Goal: Navigation & Orientation: Find specific page/section

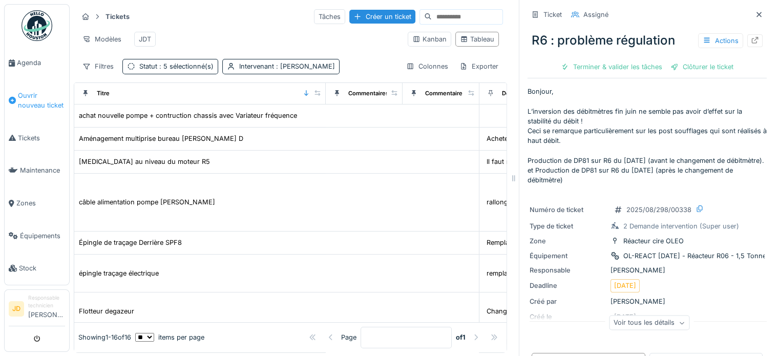
scroll to position [236, 0]
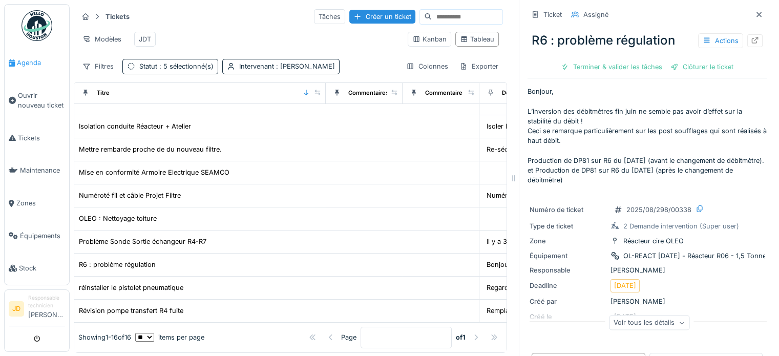
click at [20, 68] on link "Agenda" at bounding box center [37, 63] width 65 height 33
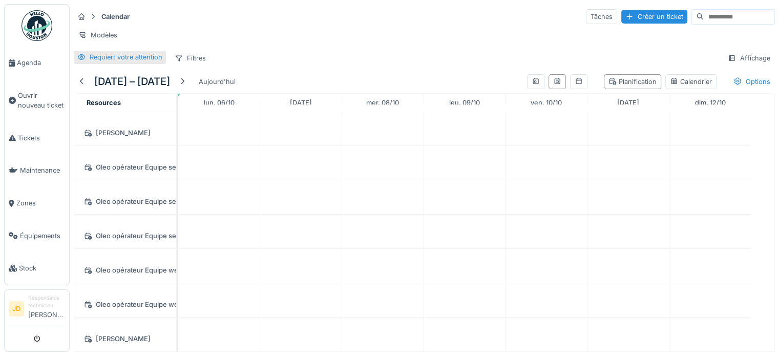
click at [134, 62] on div "Requiert votre attention" at bounding box center [126, 57] width 73 height 10
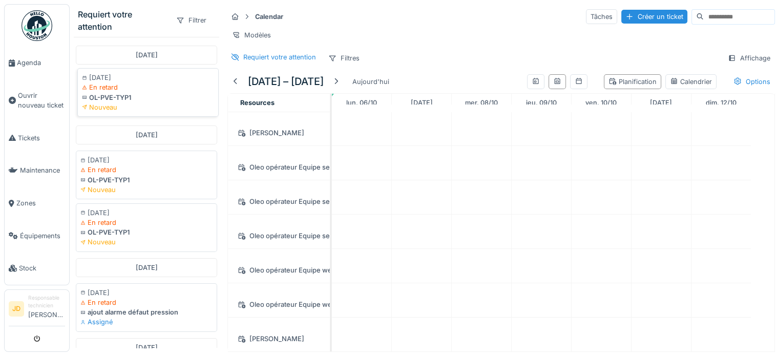
click at [128, 99] on div "OL-PVE-TYP1" at bounding box center [148, 98] width 132 height 10
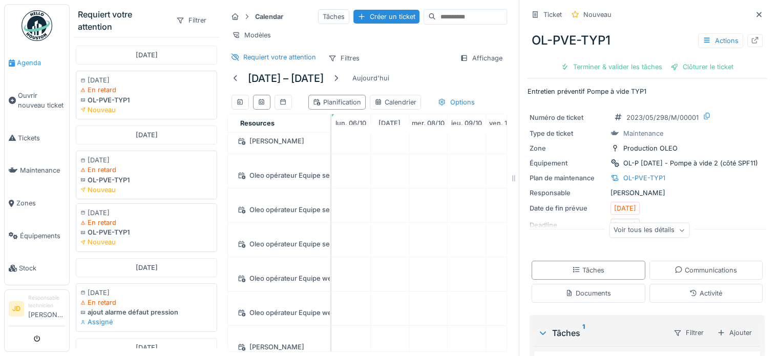
click at [13, 62] on icon at bounding box center [12, 62] width 6 height 7
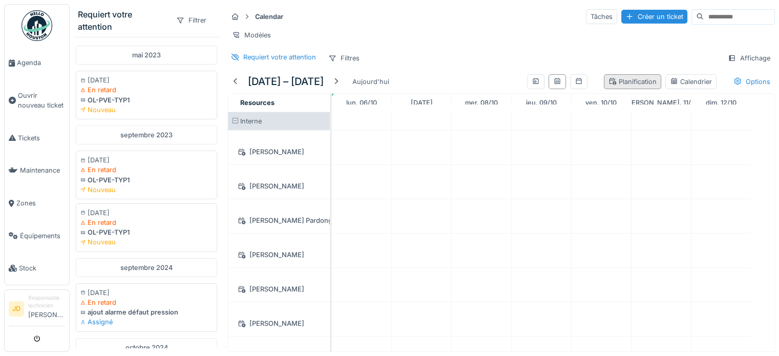
click at [625, 87] on div "Planification" at bounding box center [633, 82] width 48 height 10
click at [670, 83] on div "Calendrier" at bounding box center [690, 81] width 51 height 15
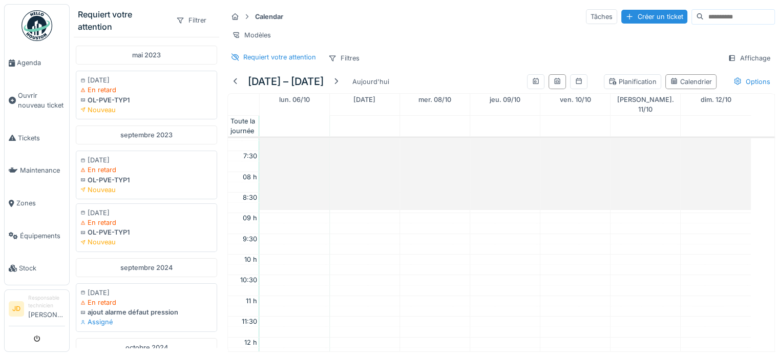
scroll to position [143, 0]
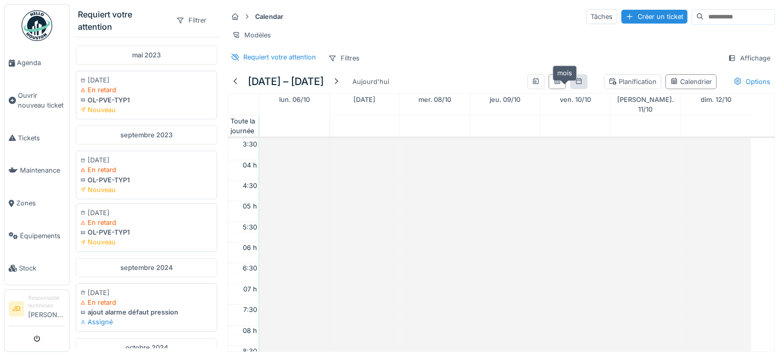
click at [576, 84] on icon at bounding box center [579, 81] width 6 height 6
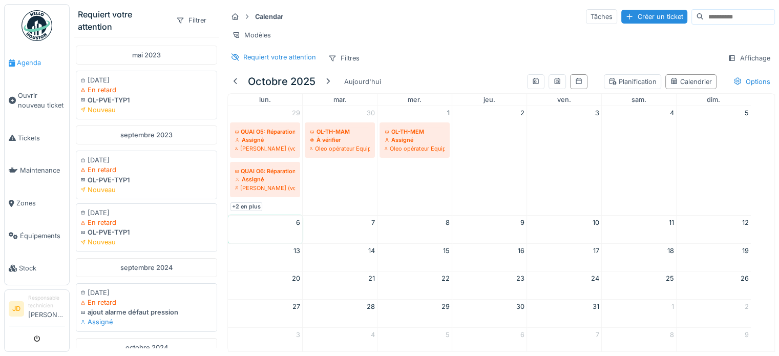
click at [41, 63] on span "Agenda" at bounding box center [41, 63] width 48 height 10
click at [176, 22] on icon at bounding box center [180, 20] width 8 height 7
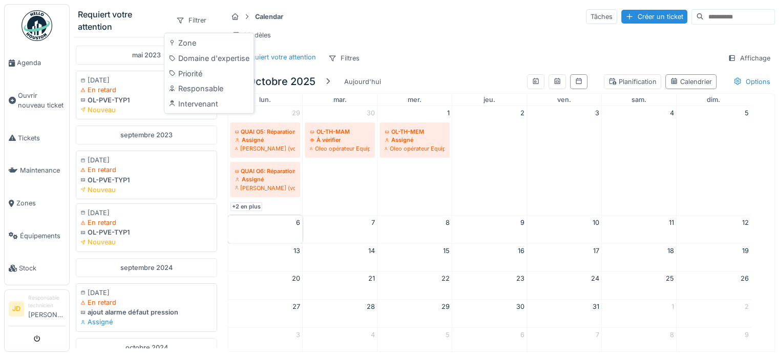
click at [128, 17] on div "Requiert votre attention" at bounding box center [123, 20] width 90 height 25
click at [250, 32] on div "Modèles" at bounding box center [251, 35] width 48 height 15
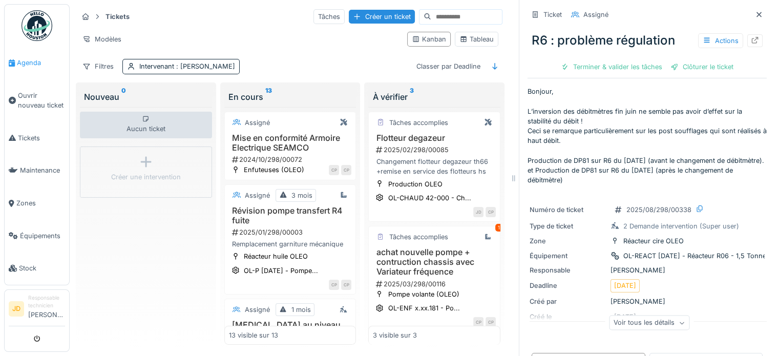
click at [32, 58] on span "Agenda" at bounding box center [41, 63] width 48 height 10
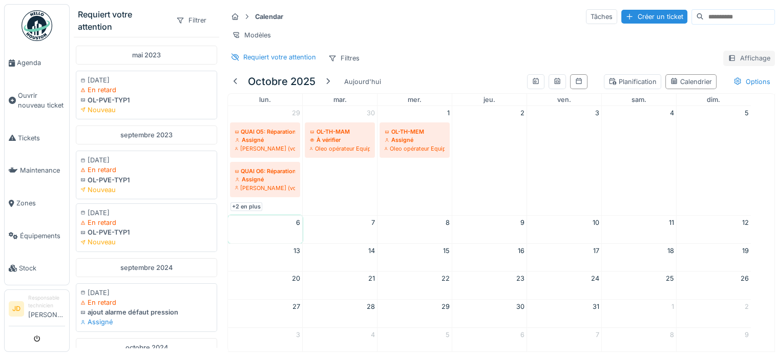
click at [734, 65] on div "Affichage" at bounding box center [749, 58] width 52 height 15
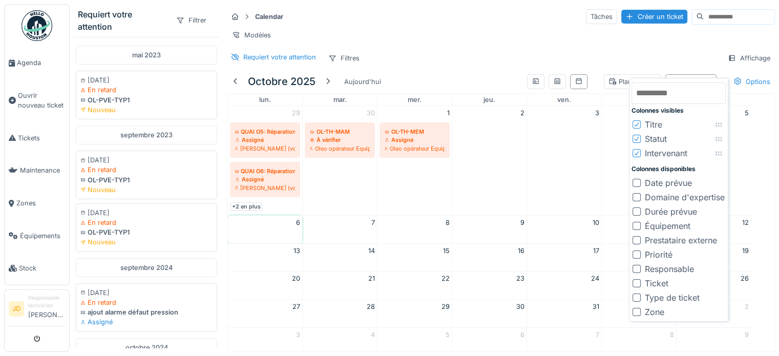
click at [680, 59] on div "Requiert votre attention Filtres Affichage" at bounding box center [501, 58] width 548 height 15
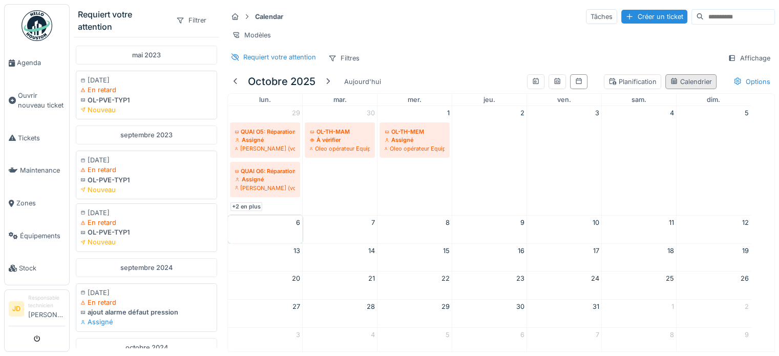
click at [682, 85] on div "Calendrier" at bounding box center [691, 82] width 42 height 10
click at [184, 23] on div "Filtrer" at bounding box center [191, 20] width 39 height 15
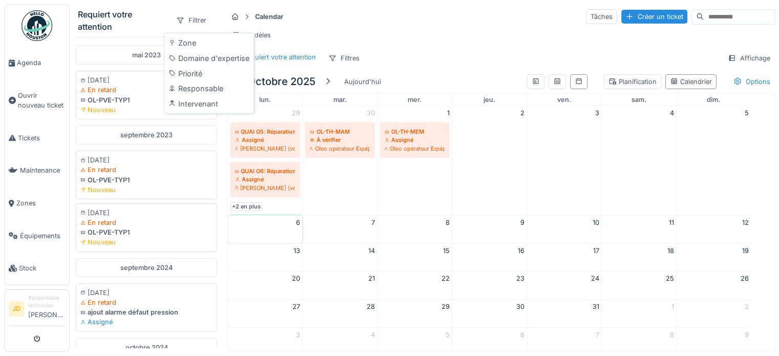
click at [295, 17] on div "Calendar Tâches Créer un ticket" at bounding box center [501, 16] width 548 height 17
click at [264, 14] on strong "Calendar" at bounding box center [269, 17] width 36 height 10
click at [251, 32] on div "Modèles" at bounding box center [251, 35] width 48 height 15
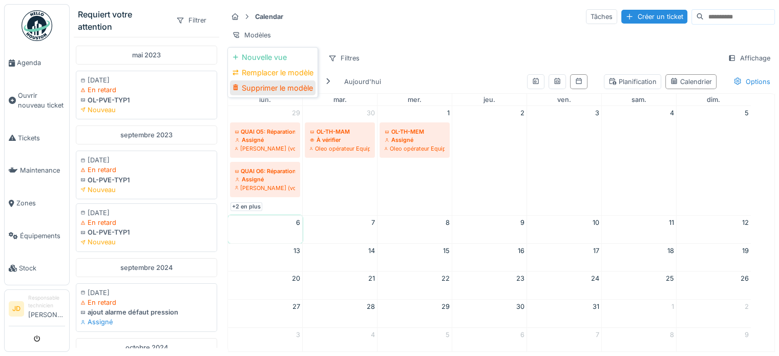
click at [264, 85] on div "Supprimer le modèle" at bounding box center [273, 87] width 86 height 15
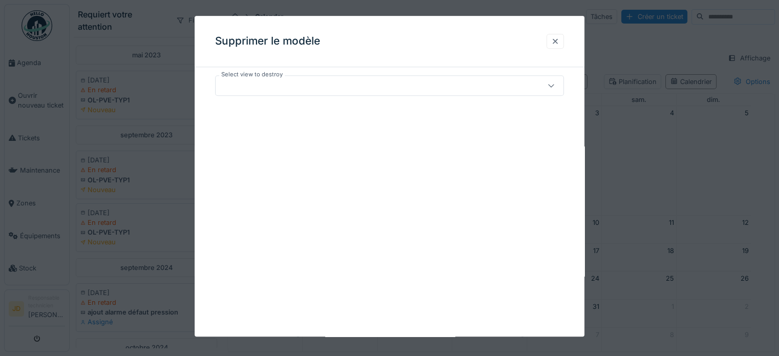
click at [559, 44] on div at bounding box center [555, 41] width 8 height 10
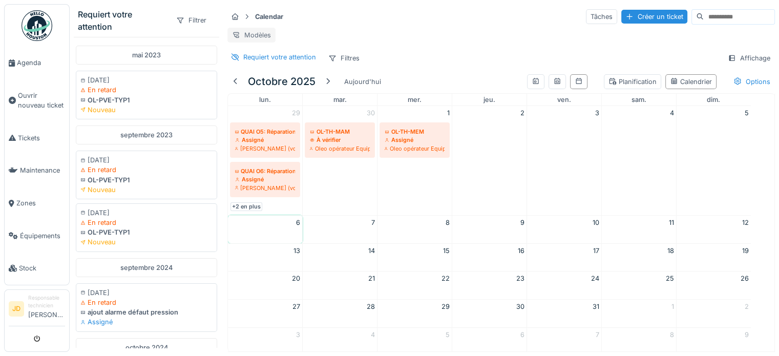
click at [262, 31] on div "Modèles" at bounding box center [251, 35] width 48 height 15
click at [267, 54] on div "Nouvelle vue" at bounding box center [273, 57] width 86 height 15
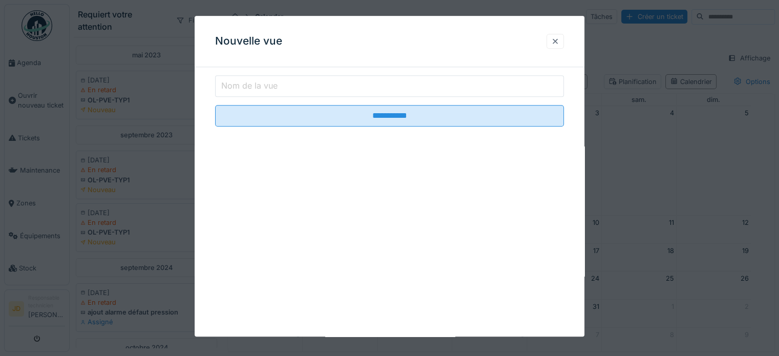
click at [557, 40] on div at bounding box center [555, 41] width 8 height 10
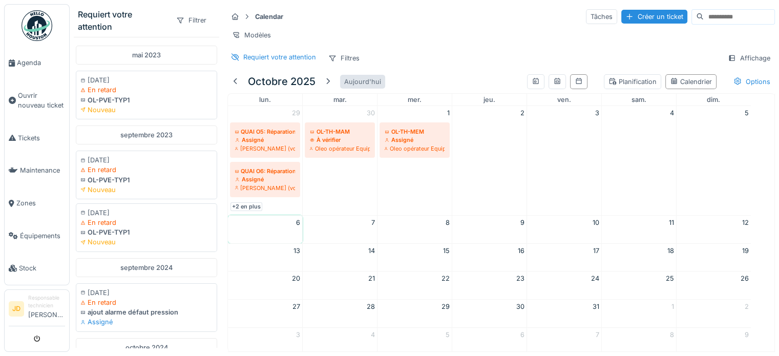
click at [354, 89] on div "Aujourd'hui" at bounding box center [362, 82] width 45 height 14
click at [107, 16] on div "Requiert votre attention" at bounding box center [123, 20] width 90 height 25
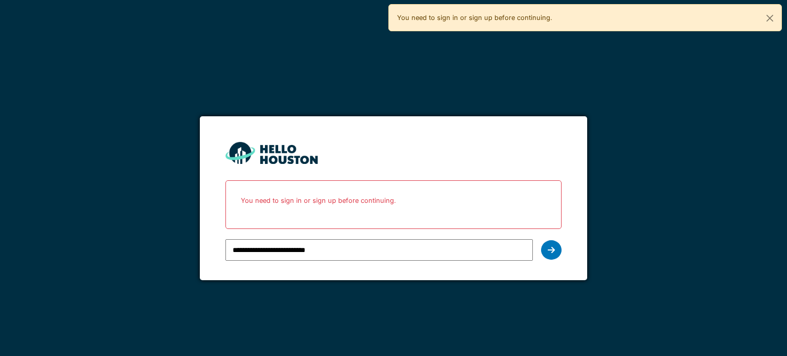
click at [305, 255] on input "**********" at bounding box center [378, 250] width 307 height 22
click at [547, 243] on div at bounding box center [551, 249] width 20 height 19
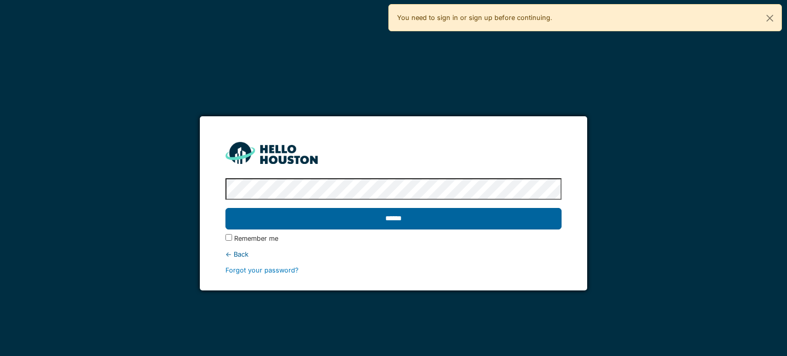
click at [512, 227] on input "******" at bounding box center [393, 219] width 336 height 22
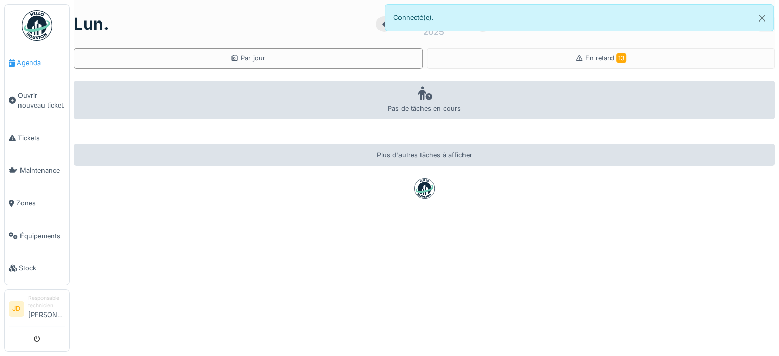
click at [15, 66] on li "Agenda" at bounding box center [37, 63] width 56 height 10
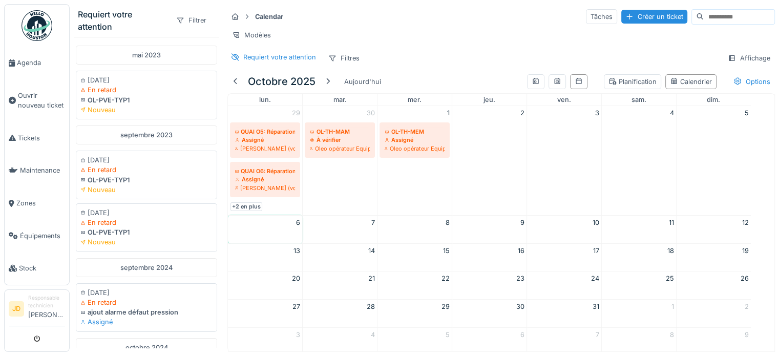
click at [176, 18] on icon at bounding box center [180, 20] width 8 height 7
click at [194, 92] on div "Responsable" at bounding box center [196, 101] width 64 height 19
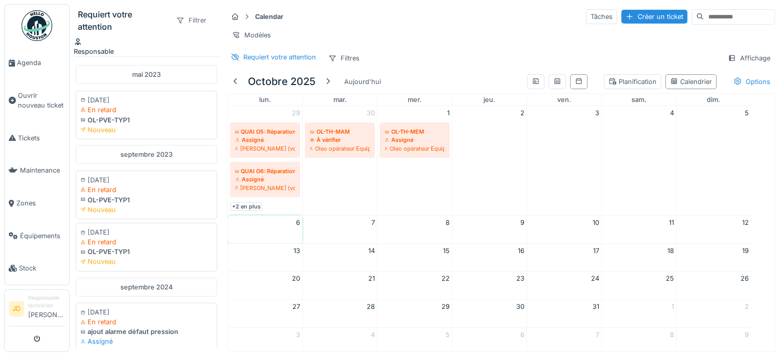
click at [188, 14] on div "Filtrer" at bounding box center [191, 20] width 39 height 15
click at [195, 112] on div "Intervenant" at bounding box center [196, 121] width 64 height 19
click at [114, 47] on div "Responsable" at bounding box center [94, 52] width 40 height 10
click at [141, 70] on div at bounding box center [137, 71] width 8 height 10
click at [96, 47] on div "Responsable" at bounding box center [94, 52] width 40 height 10
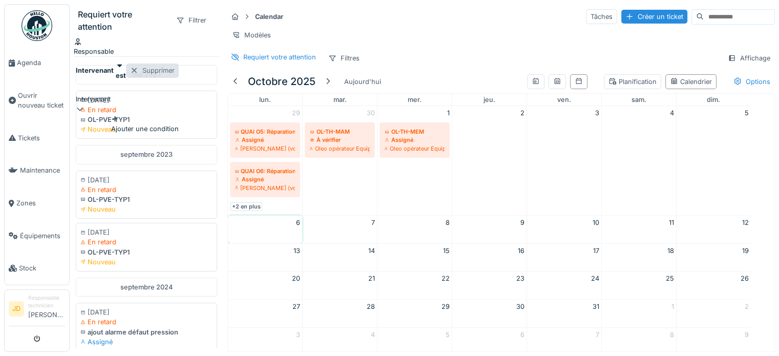
click at [138, 71] on div at bounding box center [134, 71] width 8 height 10
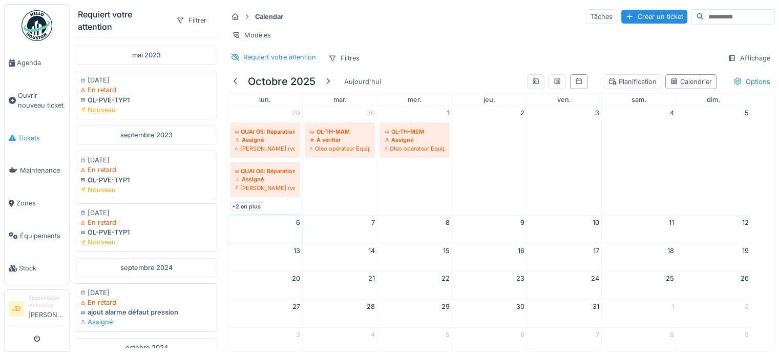
click at [46, 136] on span "Tickets" at bounding box center [41, 138] width 47 height 10
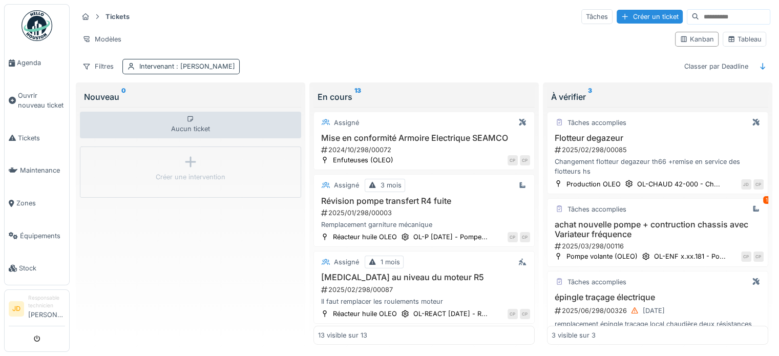
click at [193, 61] on div "Intervenant : [PERSON_NAME]" at bounding box center [187, 66] width 96 height 10
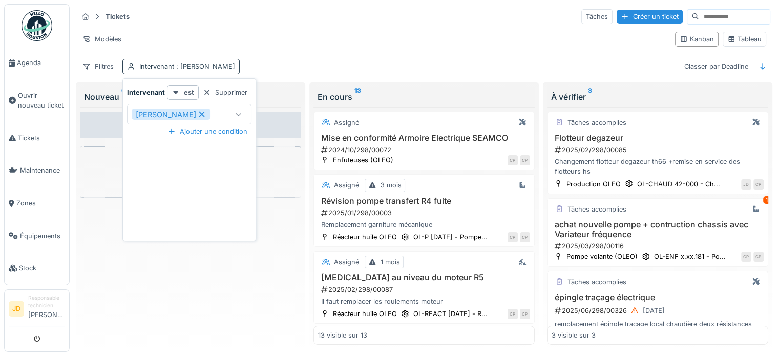
click at [193, 63] on span ": [PERSON_NAME]" at bounding box center [204, 67] width 61 height 8
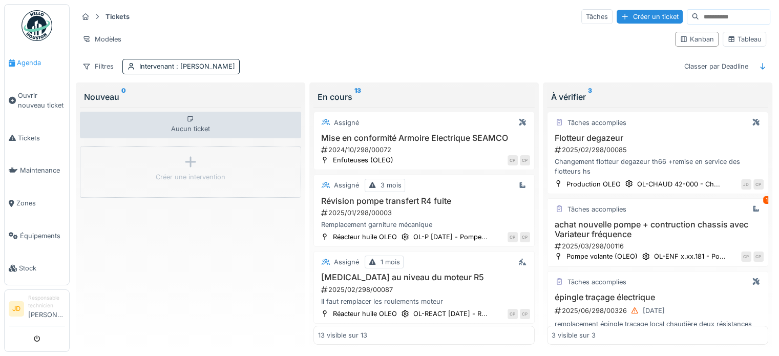
click at [34, 67] on link "Agenda" at bounding box center [37, 63] width 65 height 33
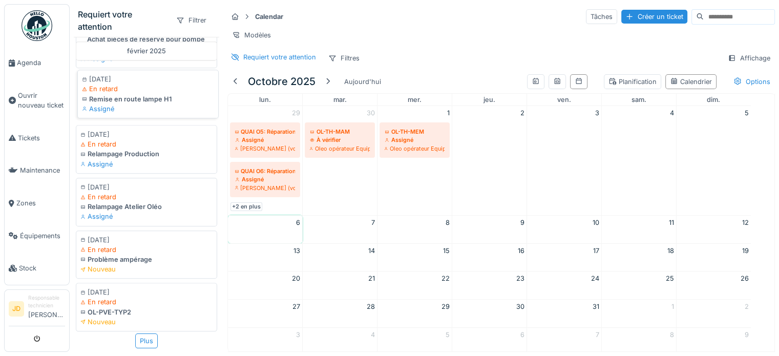
scroll to position [1050, 0]
drag, startPoint x: 123, startPoint y: 317, endPoint x: 129, endPoint y: 330, distance: 14.7
click at [123, 319] on div "mai 2023 01/05/2023 En retard OL-PVE-TYP1 Nouveau septembre 2023 01/09/2023 En …" at bounding box center [146, 192] width 145 height 311
click at [135, 334] on div "Plus" at bounding box center [146, 341] width 23 height 15
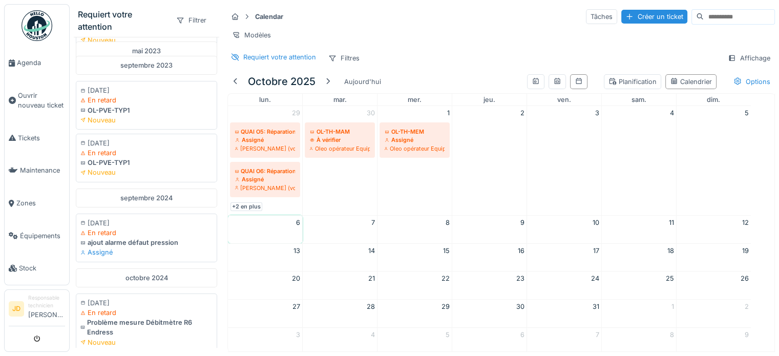
scroll to position [0, 0]
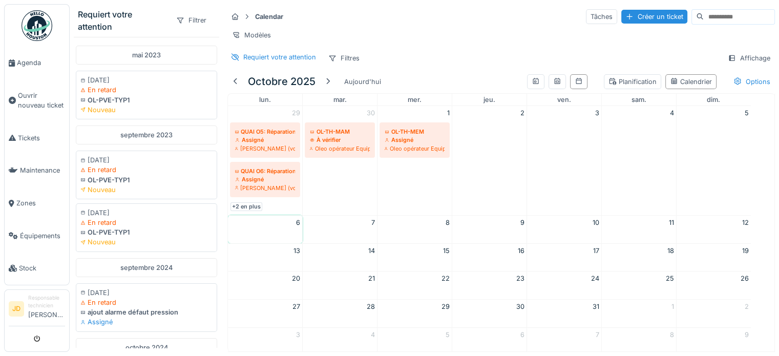
click at [169, 52] on div "mai 2023" at bounding box center [146, 55] width 141 height 19
click at [234, 20] on div at bounding box center [235, 17] width 8 height 10
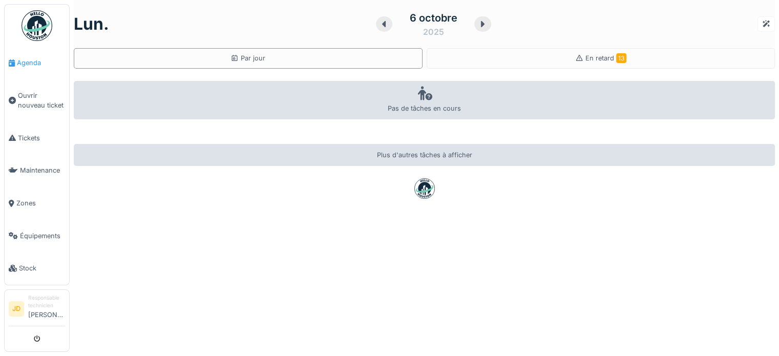
click at [30, 61] on span "Agenda" at bounding box center [41, 63] width 48 height 10
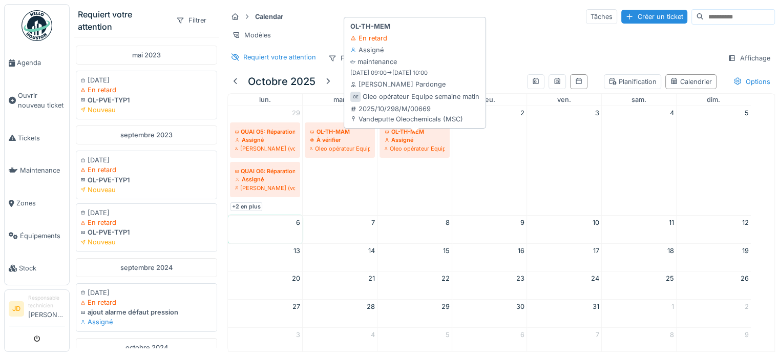
click at [418, 153] on div "Oleo opérateur Equipe semaine matin" at bounding box center [415, 148] width 60 height 8
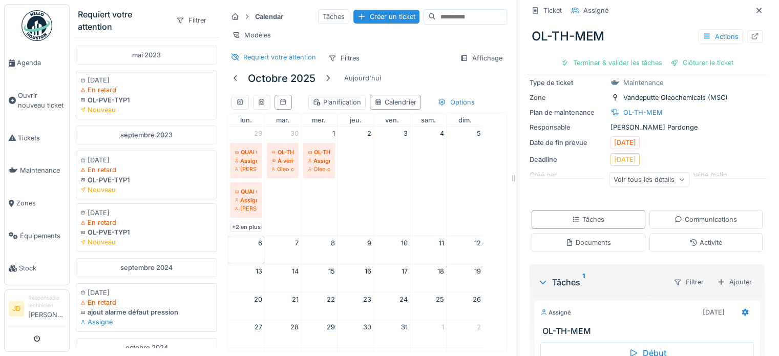
scroll to position [163, 0]
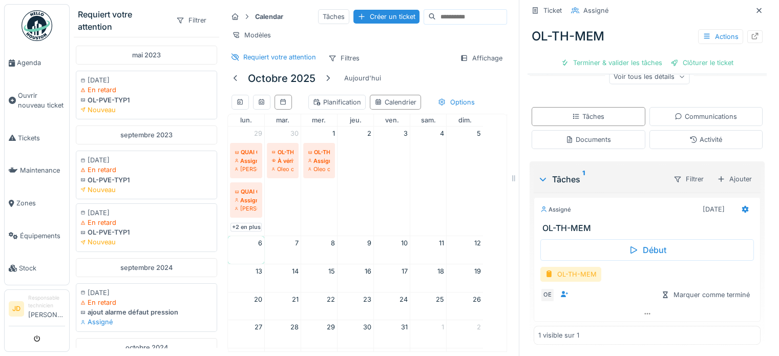
click at [578, 278] on div "OL-TH-MEM" at bounding box center [570, 274] width 61 height 15
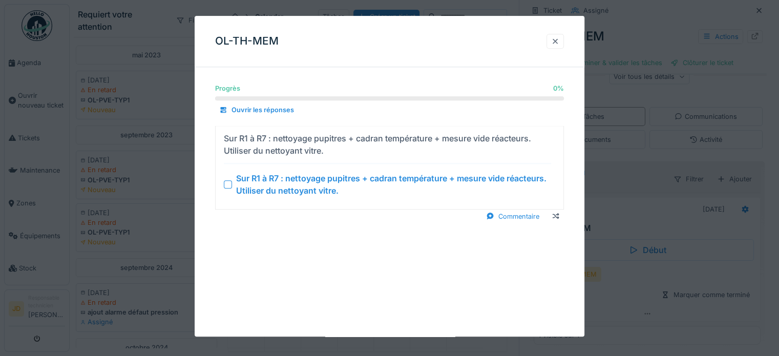
click at [559, 41] on div at bounding box center [555, 41] width 8 height 10
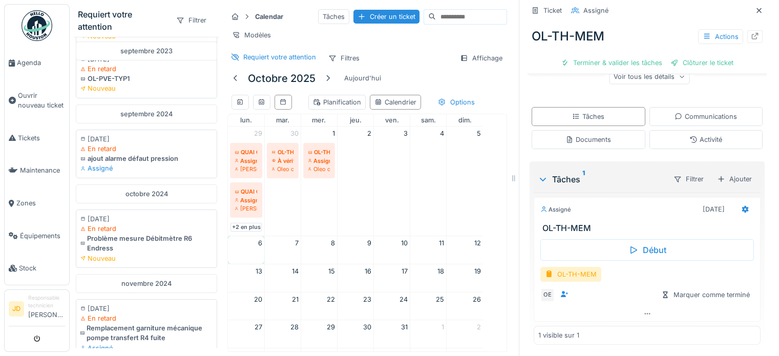
scroll to position [0, 0]
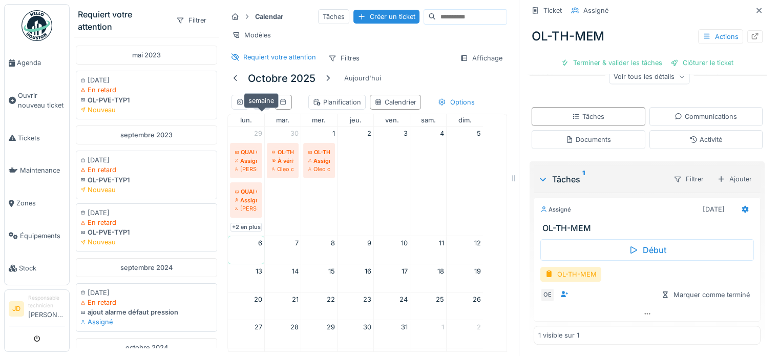
click at [264, 106] on icon at bounding box center [262, 102] width 8 height 7
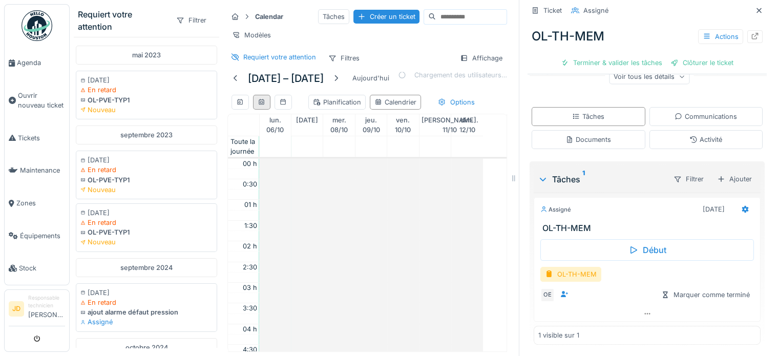
scroll to position [246, 0]
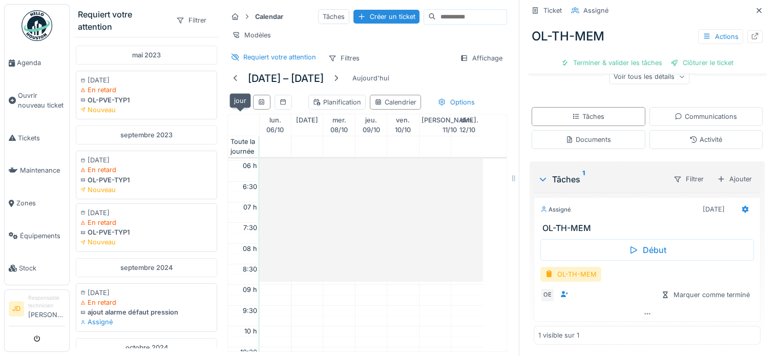
click at [236, 106] on icon at bounding box center [240, 102] width 8 height 7
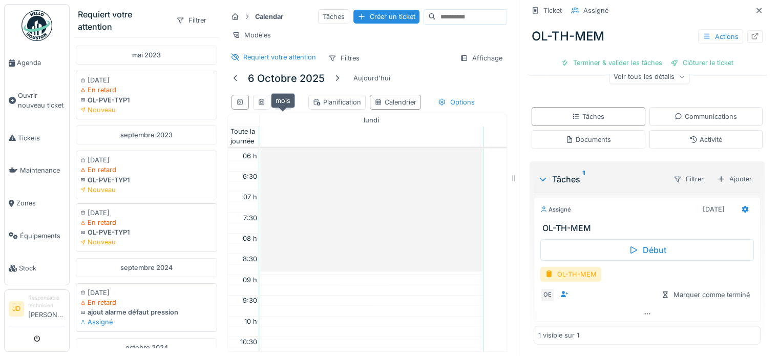
click at [283, 106] on icon at bounding box center [283, 102] width 8 height 7
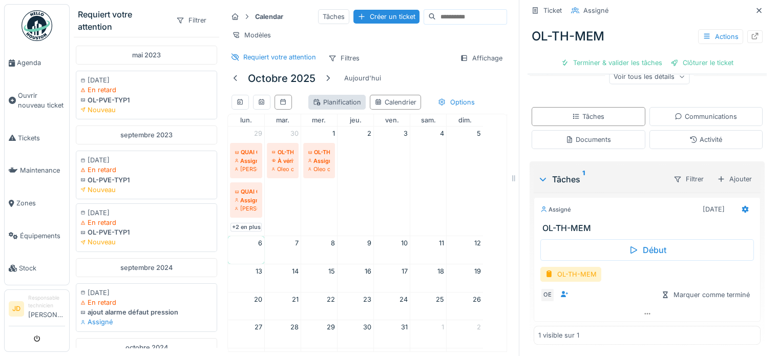
click at [339, 107] on div "Planification" at bounding box center [337, 102] width 48 height 10
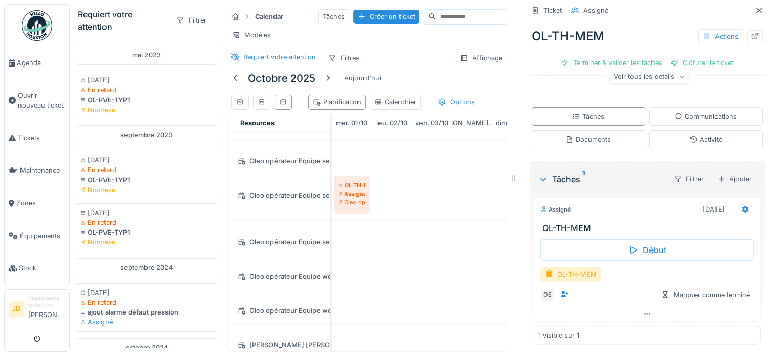
scroll to position [0, 0]
